Goal: Task Accomplishment & Management: Manage account settings

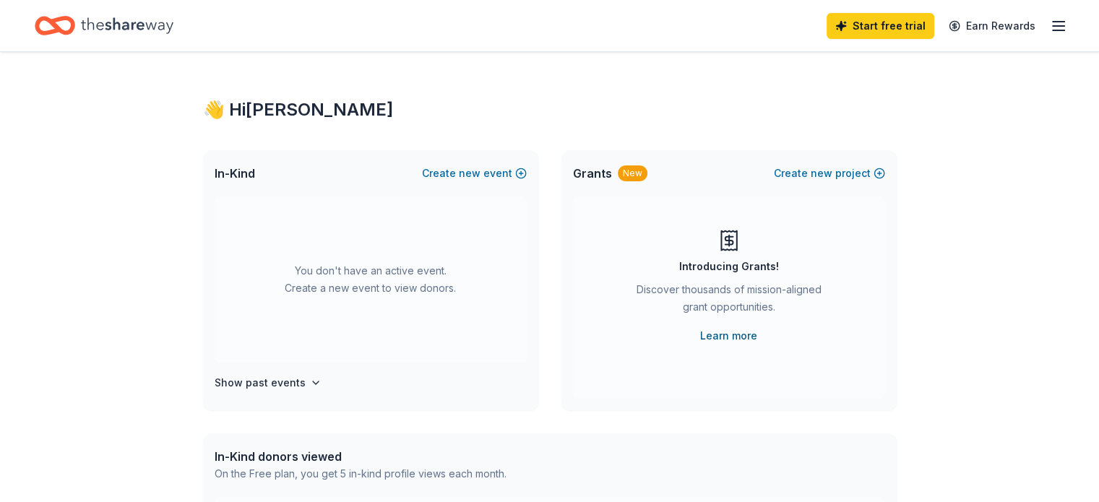
click at [740, 332] on link "Learn more" at bounding box center [728, 335] width 57 height 17
click at [1050, 24] on icon "button" at bounding box center [1058, 25] width 17 height 17
click at [280, 111] on div "👋 Hi [PERSON_NAME]" at bounding box center [550, 109] width 694 height 23
click at [140, 25] on icon "Home" at bounding box center [127, 26] width 93 height 30
click at [146, 32] on icon "Home" at bounding box center [127, 26] width 93 height 30
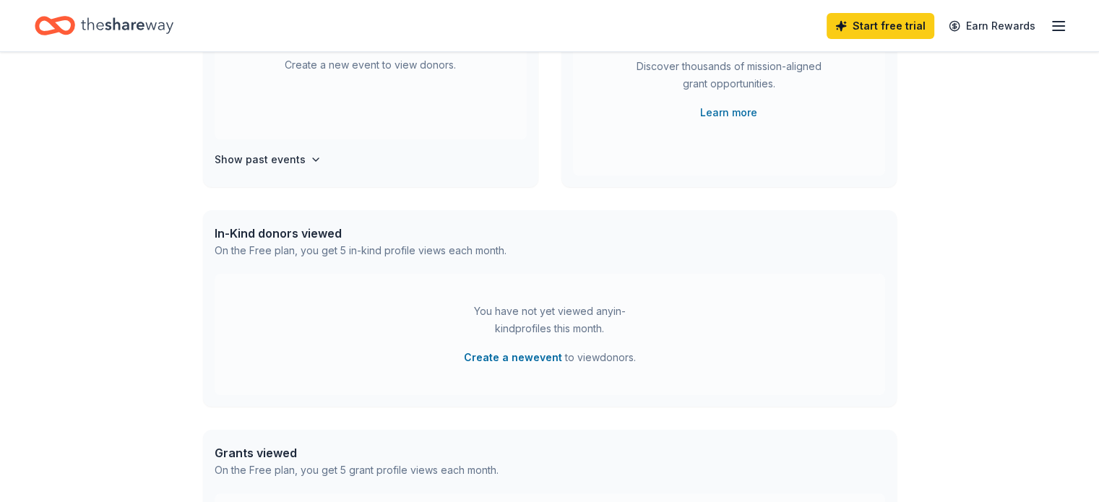
scroll to position [497, 0]
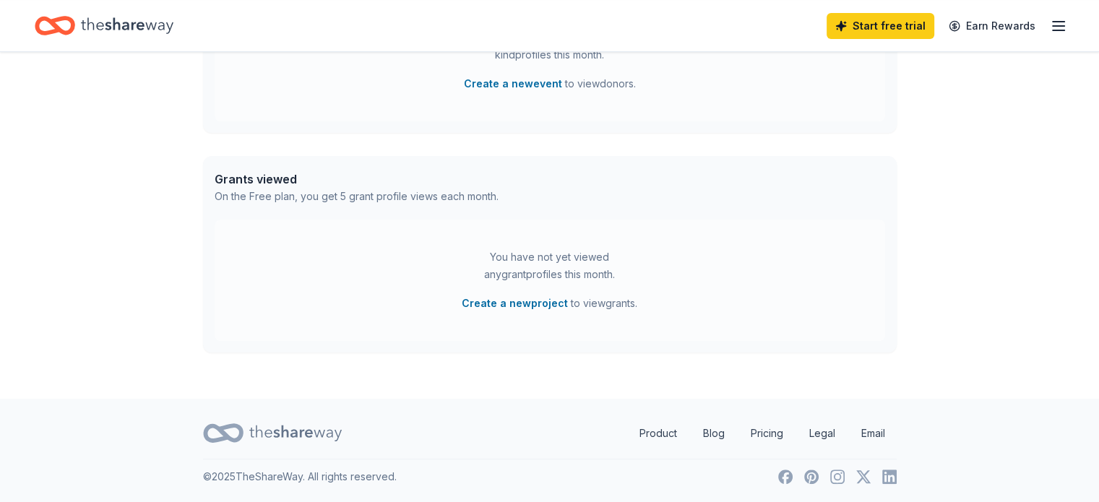
click at [293, 434] on icon at bounding box center [295, 433] width 93 height 30
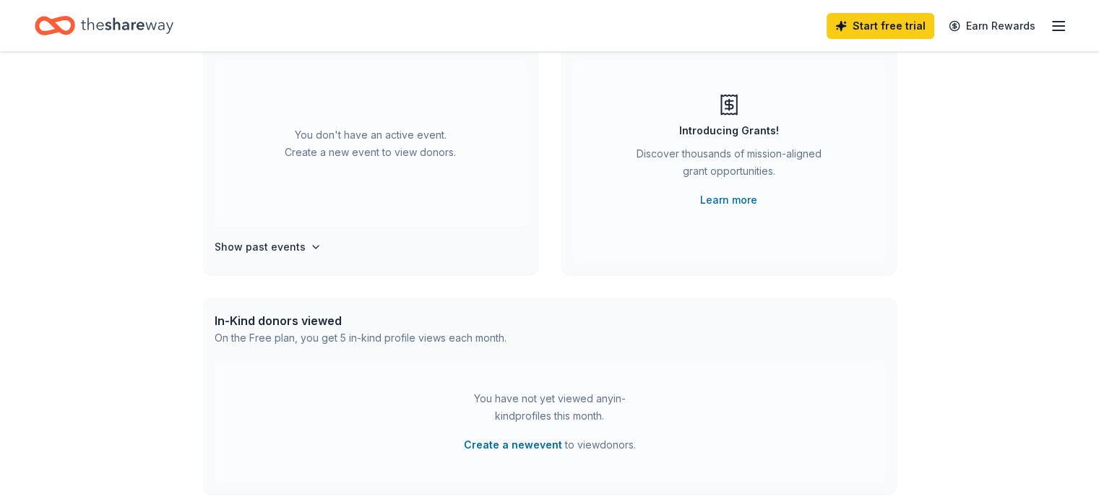
scroll to position [0, 0]
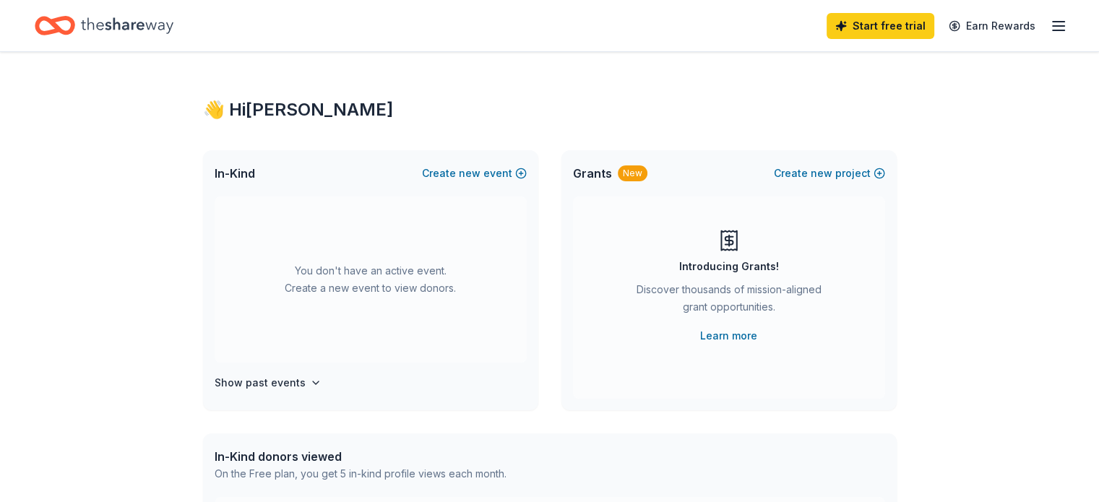
click at [113, 22] on icon "Home" at bounding box center [127, 26] width 93 height 30
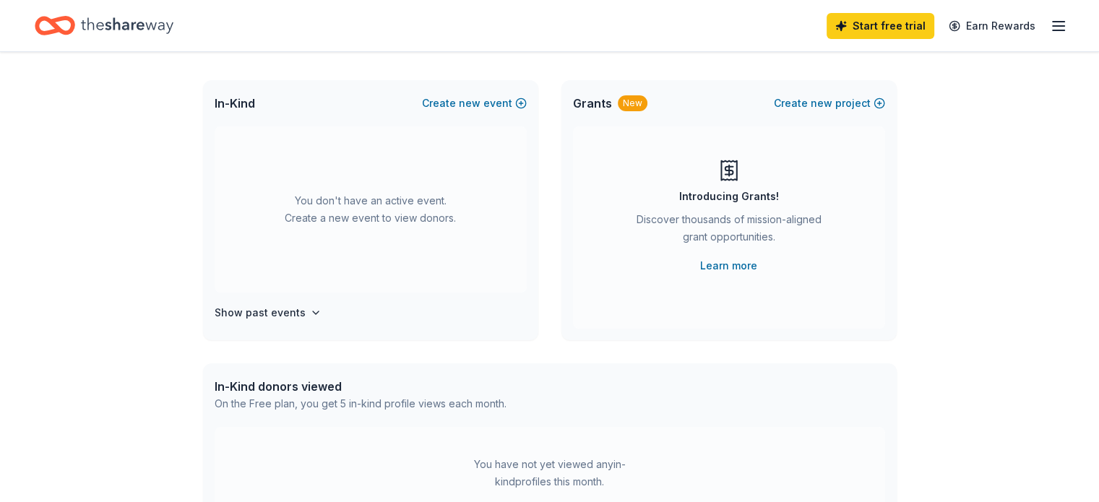
scroll to position [145, 0]
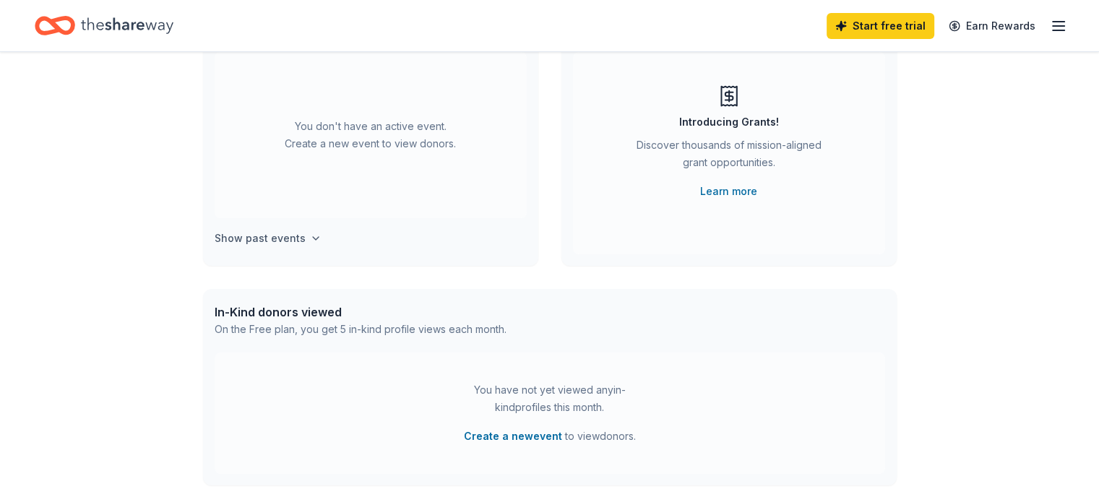
click at [310, 236] on icon "button" at bounding box center [316, 239] width 12 height 12
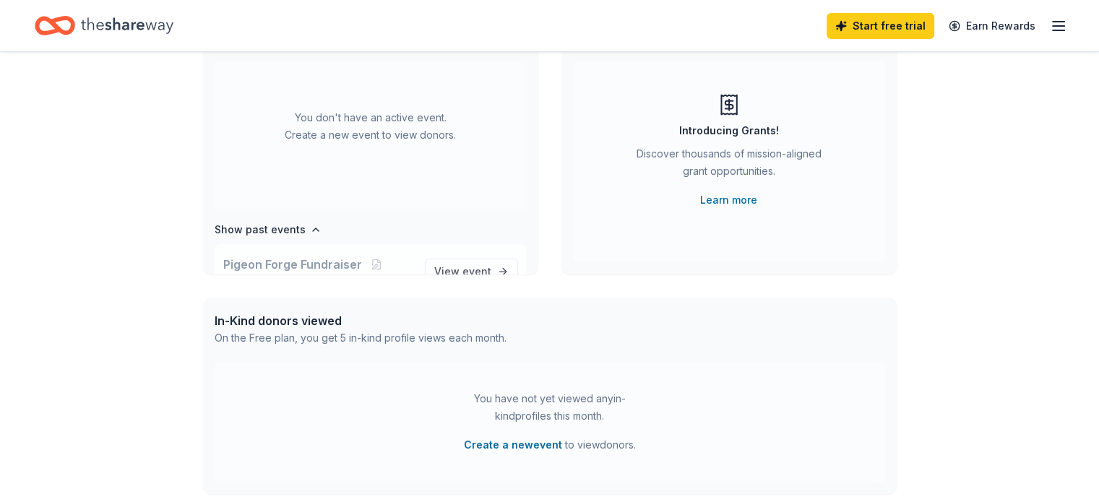
scroll to position [0, 0]
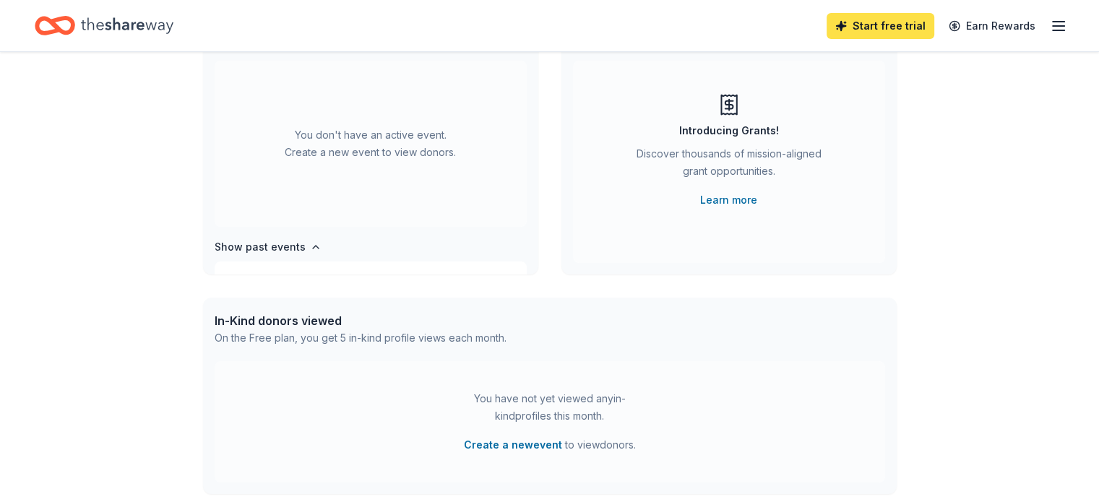
click at [838, 25] on link "Start free trial" at bounding box center [881, 26] width 108 height 26
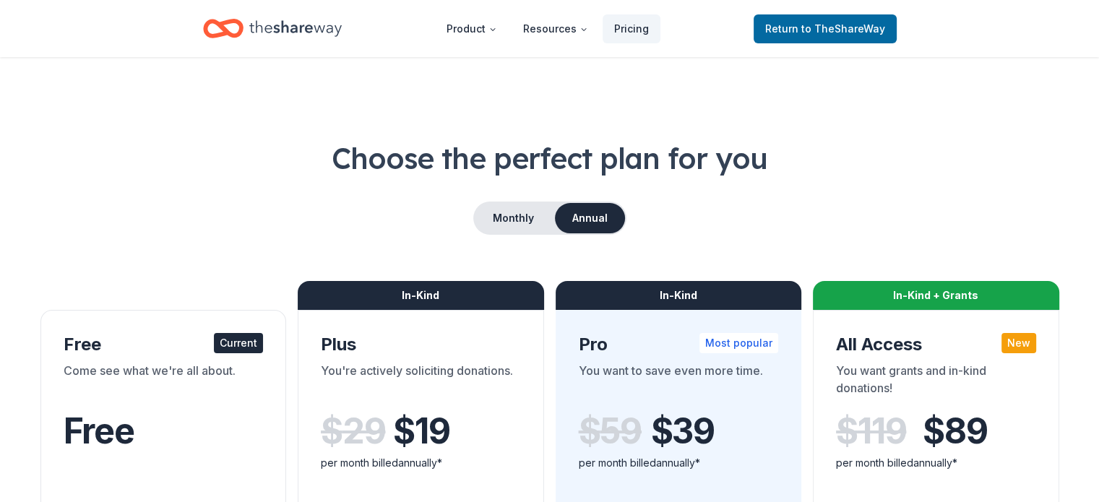
click at [262, 342] on div "Current" at bounding box center [238, 343] width 49 height 20
click at [171, 366] on div "Come see what we're all about." at bounding box center [164, 382] width 200 height 40
click at [124, 440] on span "Free" at bounding box center [99, 431] width 71 height 43
click at [853, 22] on span "to TheShareWay" at bounding box center [843, 28] width 84 height 12
click at [814, 26] on span "to TheShareWay" at bounding box center [843, 28] width 84 height 12
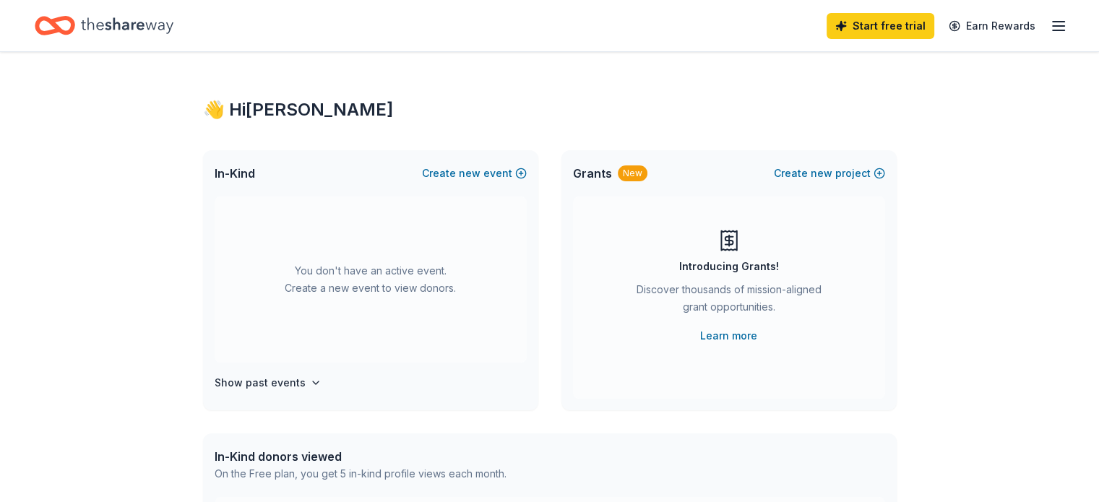
click at [244, 115] on div "👋 Hi [PERSON_NAME]" at bounding box center [550, 109] width 694 height 23
click at [1050, 20] on icon "button" at bounding box center [1058, 25] width 17 height 17
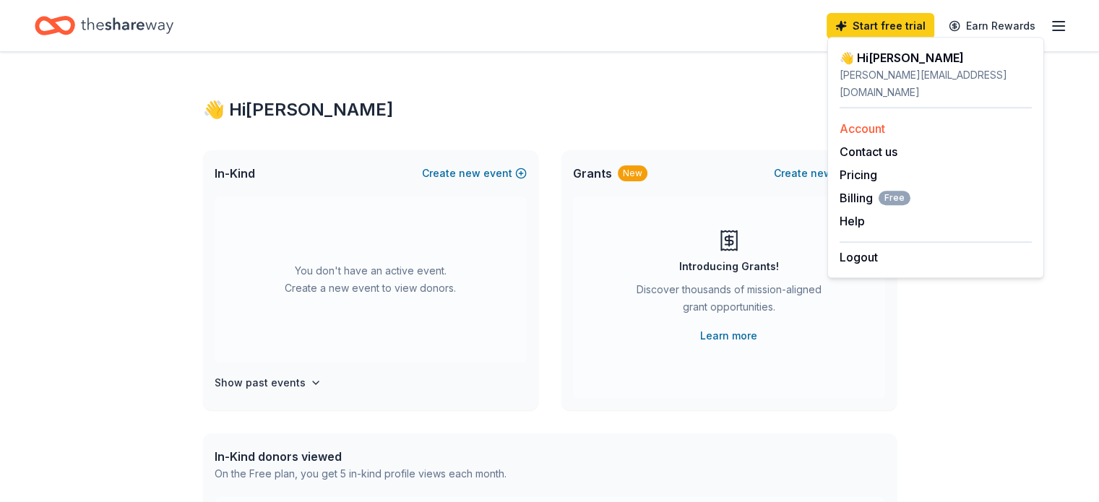
click at [873, 121] on link "Account" at bounding box center [863, 128] width 46 height 14
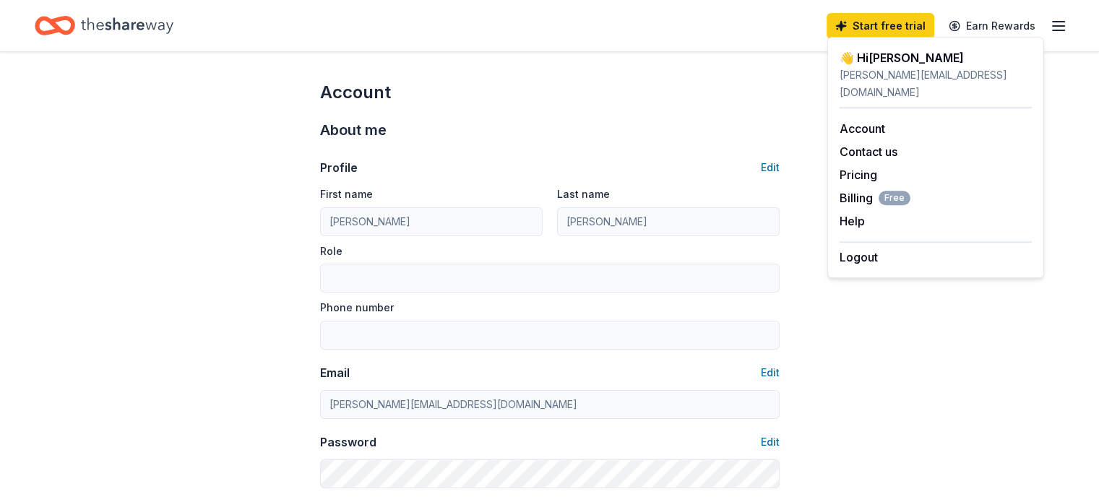
click at [156, 26] on icon "Home" at bounding box center [127, 25] width 93 height 16
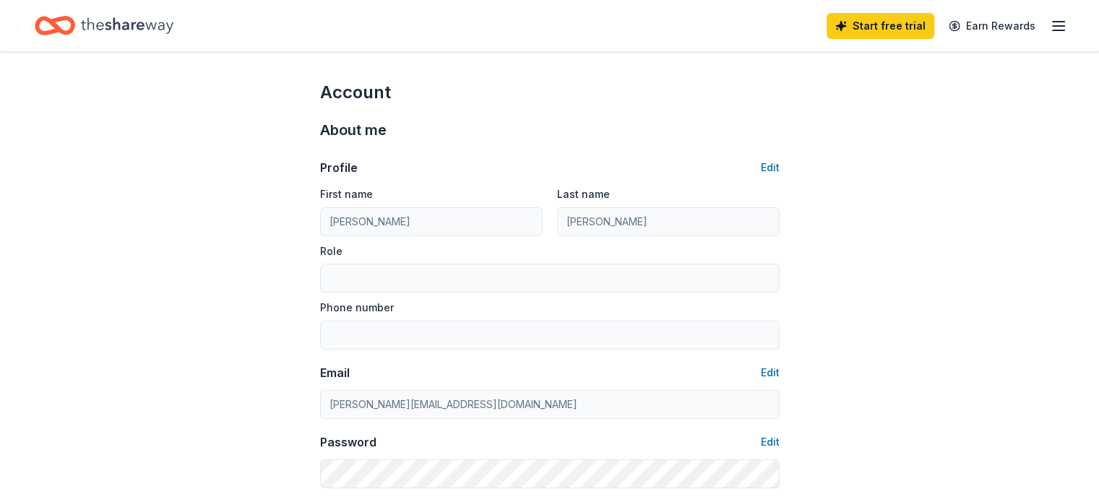
click at [1050, 27] on icon "button" at bounding box center [1058, 25] width 17 height 17
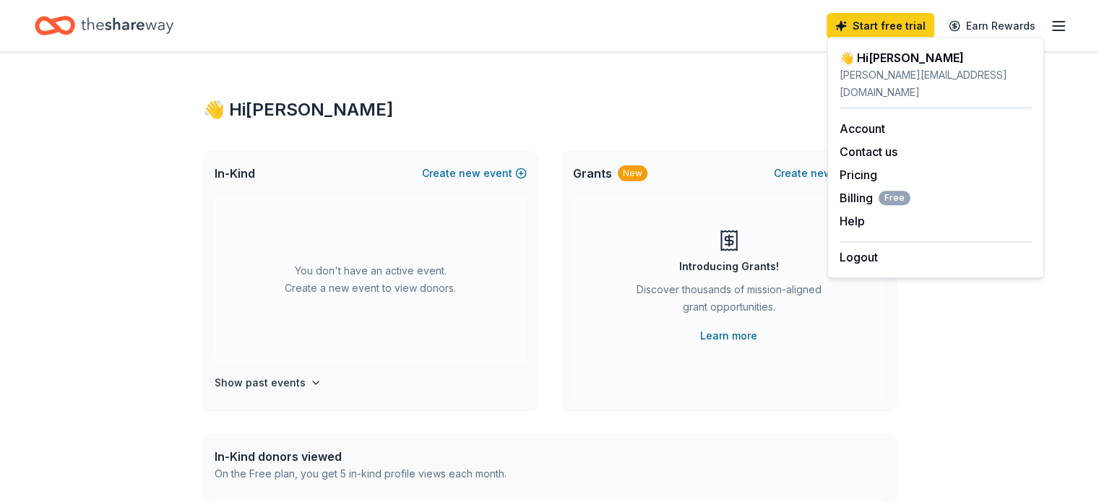
click at [879, 56] on div "👋 Hi [PERSON_NAME]" at bounding box center [936, 57] width 192 height 17
click at [989, 353] on div "👋 Hi [PERSON_NAME] In-Kind Create new event You don't have an active event. Cre…" at bounding box center [549, 474] width 1099 height 844
